Goal: Check status: Check status

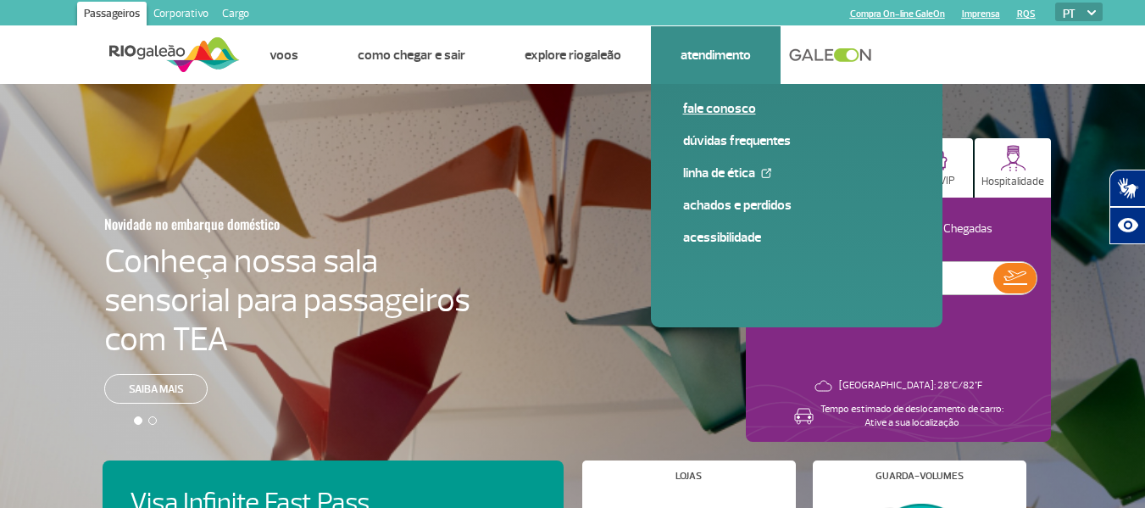
click at [713, 109] on link "Fale conosco" at bounding box center [796, 108] width 227 height 19
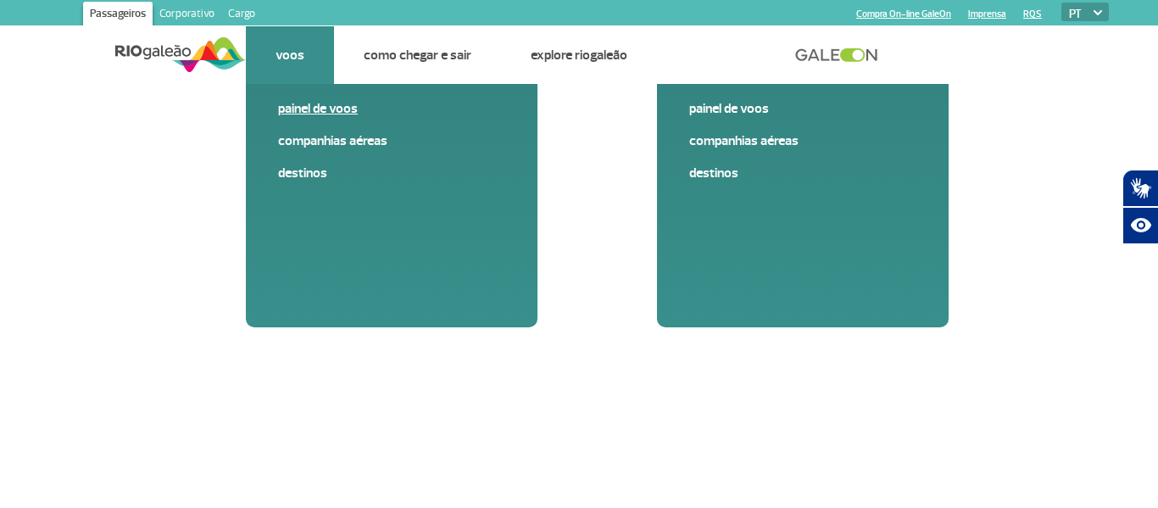
click at [301, 109] on link "Painel de voos" at bounding box center [391, 108] width 227 height 19
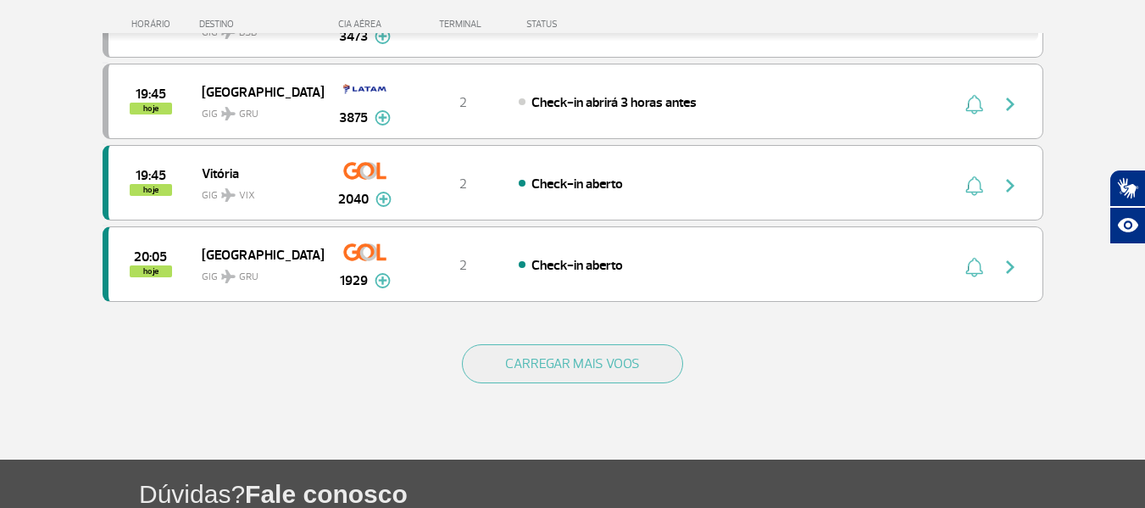
scroll to position [1696, 0]
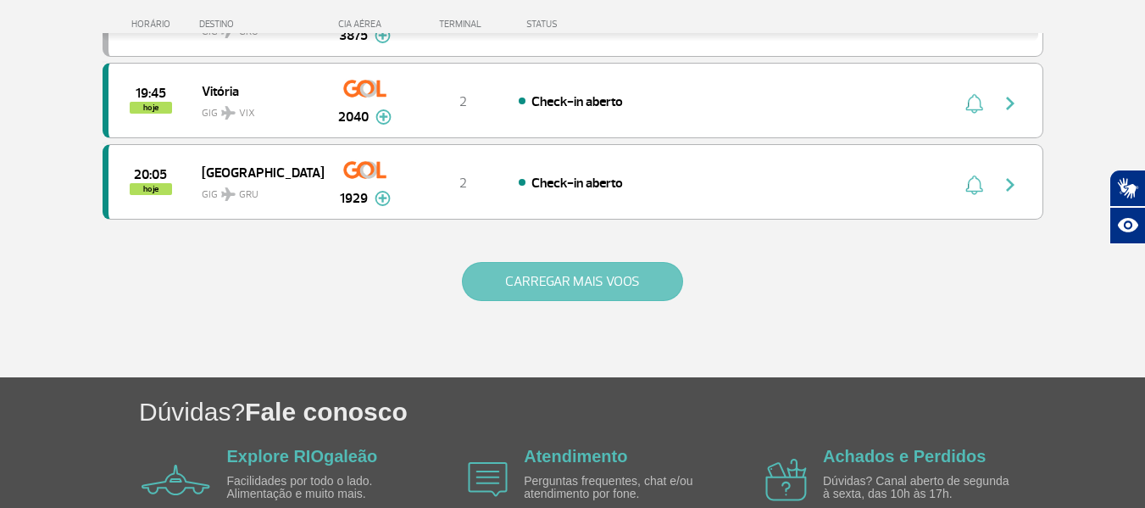
click at [577, 288] on button "CARREGAR MAIS VOOS" at bounding box center [572, 281] width 221 height 39
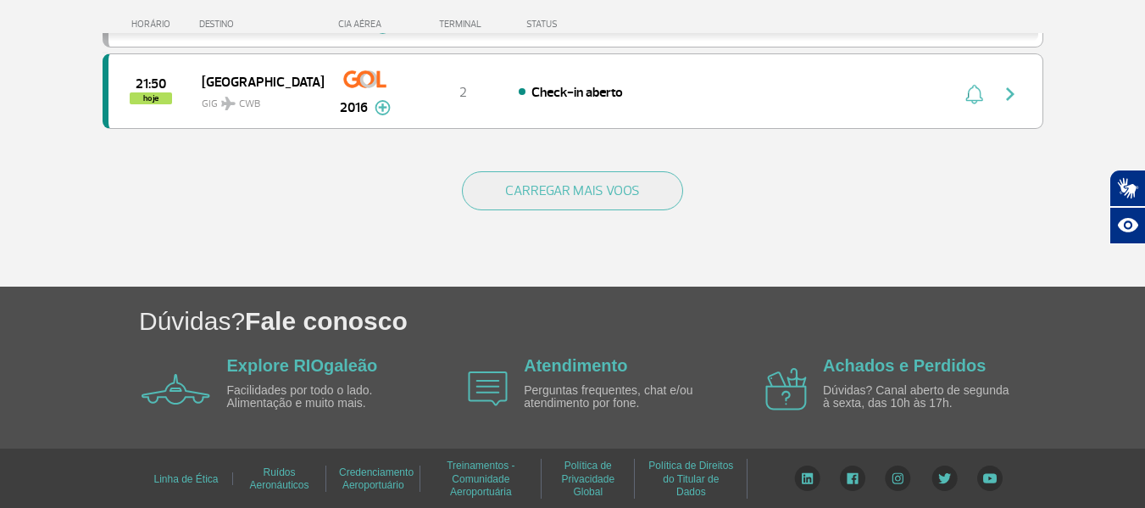
scroll to position [3417, 0]
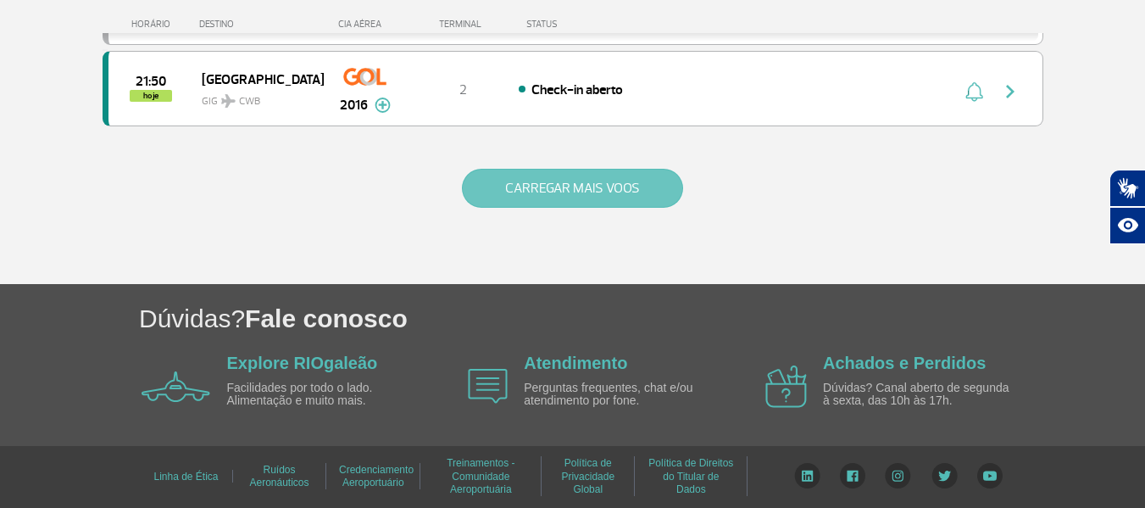
click at [553, 190] on button "CARREGAR MAIS VOOS" at bounding box center [572, 188] width 221 height 39
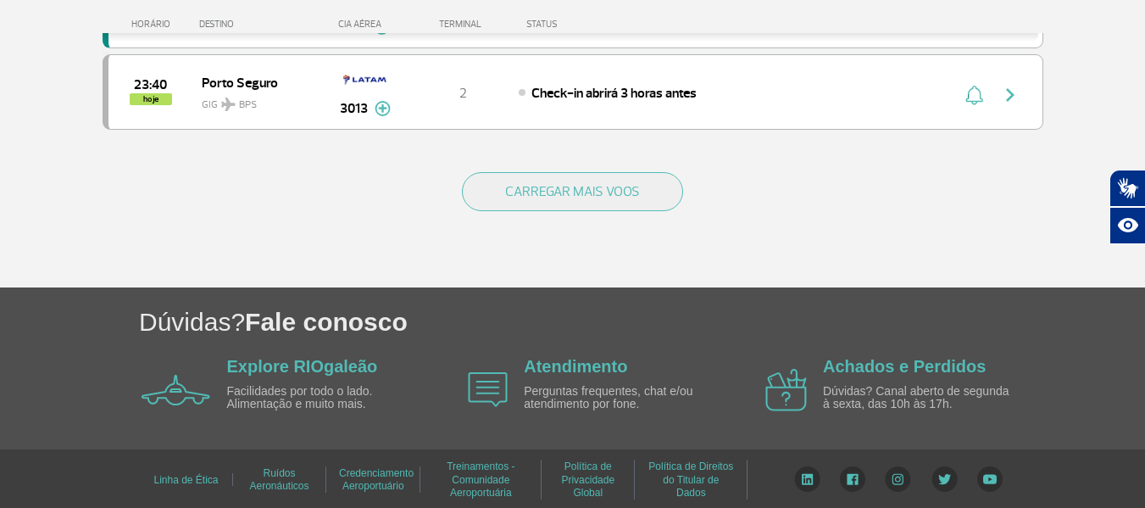
scroll to position [5045, 0]
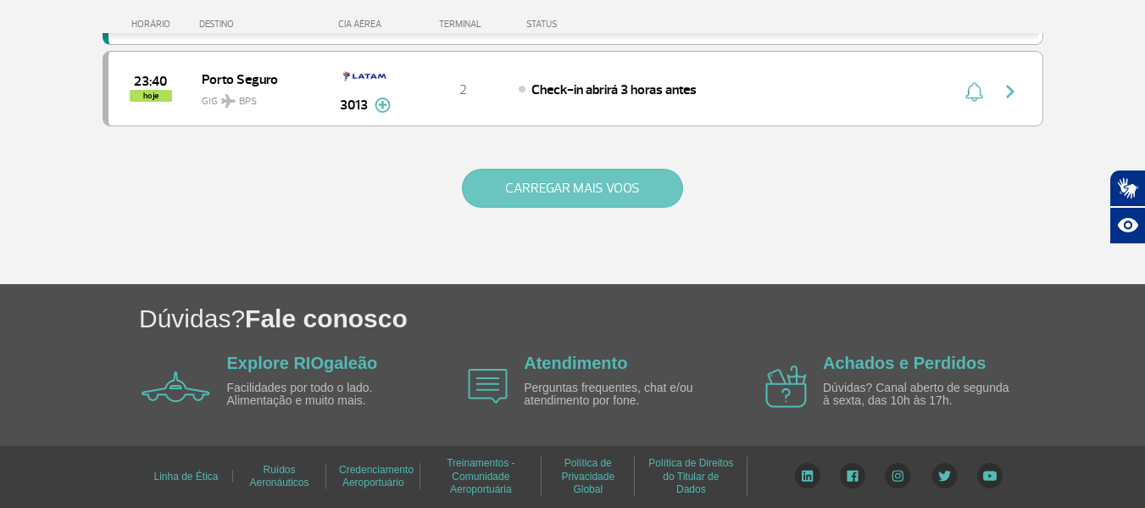
click at [565, 183] on button "CARREGAR MAIS VOOS" at bounding box center [572, 188] width 221 height 39
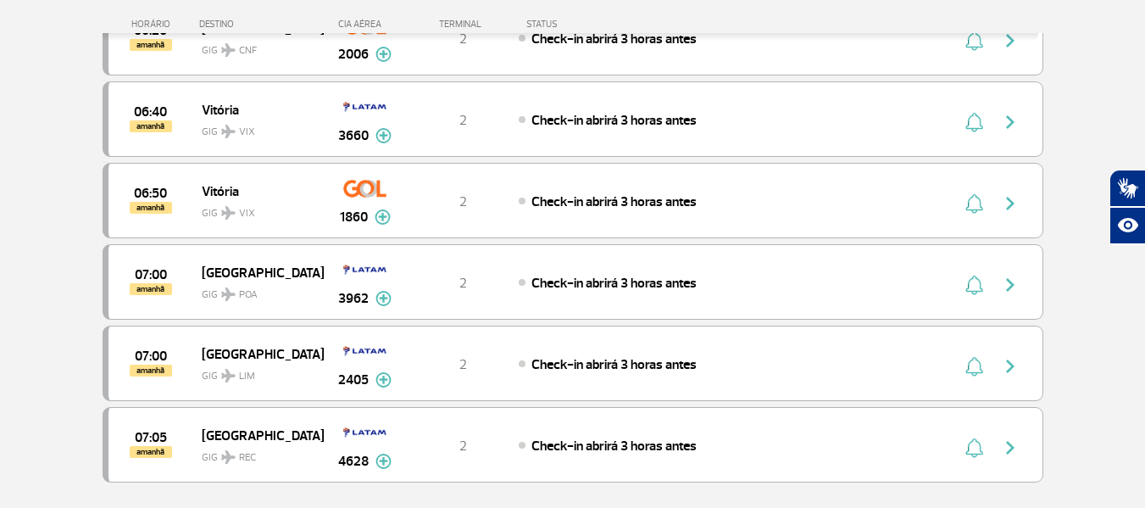
scroll to position [6486, 0]
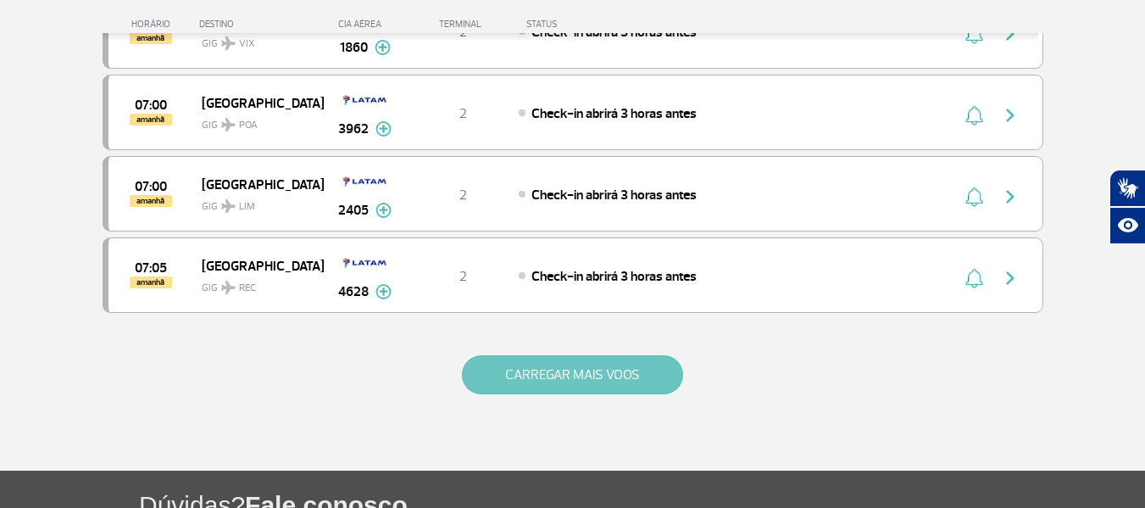
click at [573, 379] on button "CARREGAR MAIS VOOS" at bounding box center [572, 374] width 221 height 39
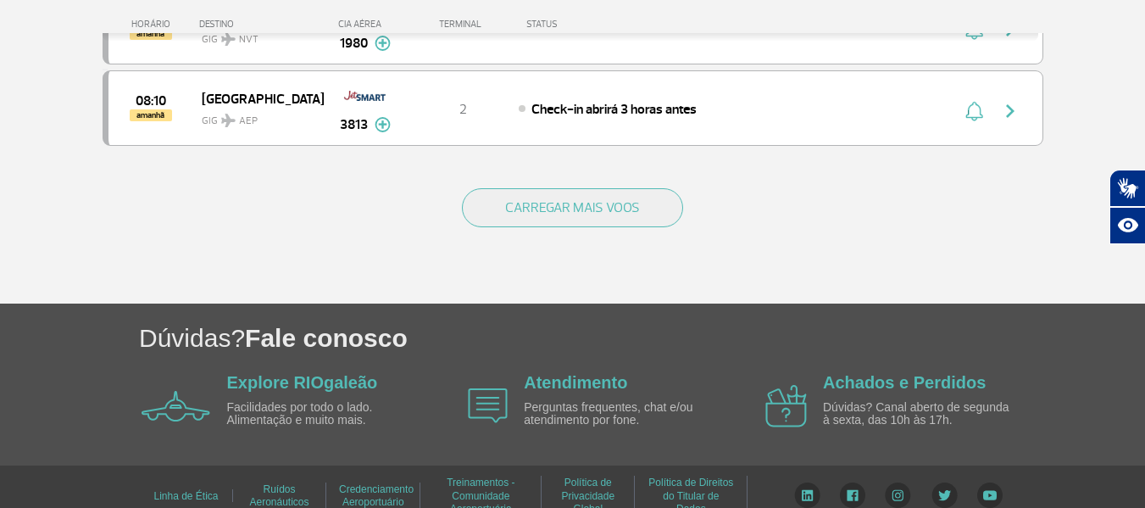
scroll to position [8300, 0]
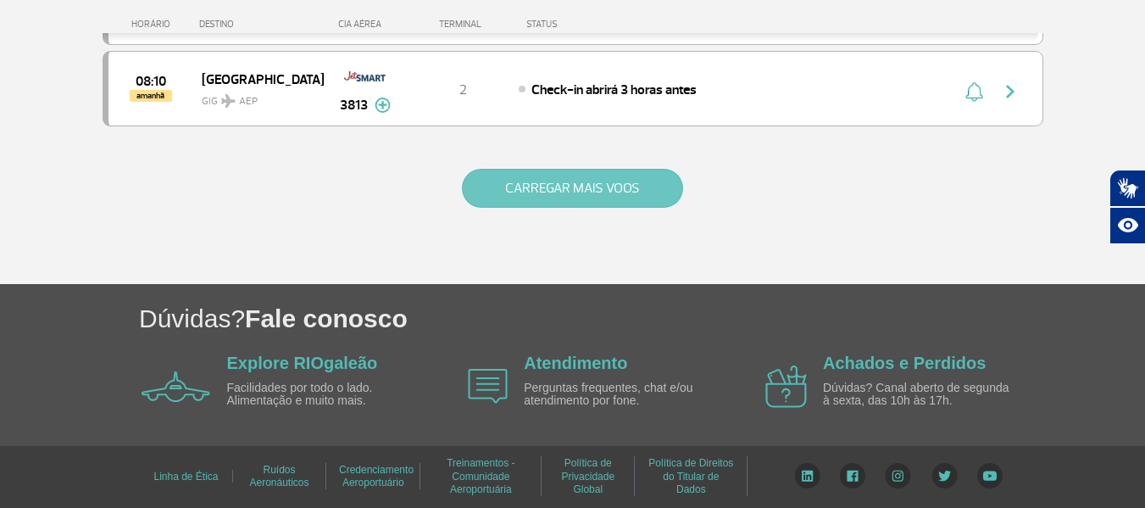
click at [552, 189] on button "CARREGAR MAIS VOOS" at bounding box center [572, 188] width 221 height 39
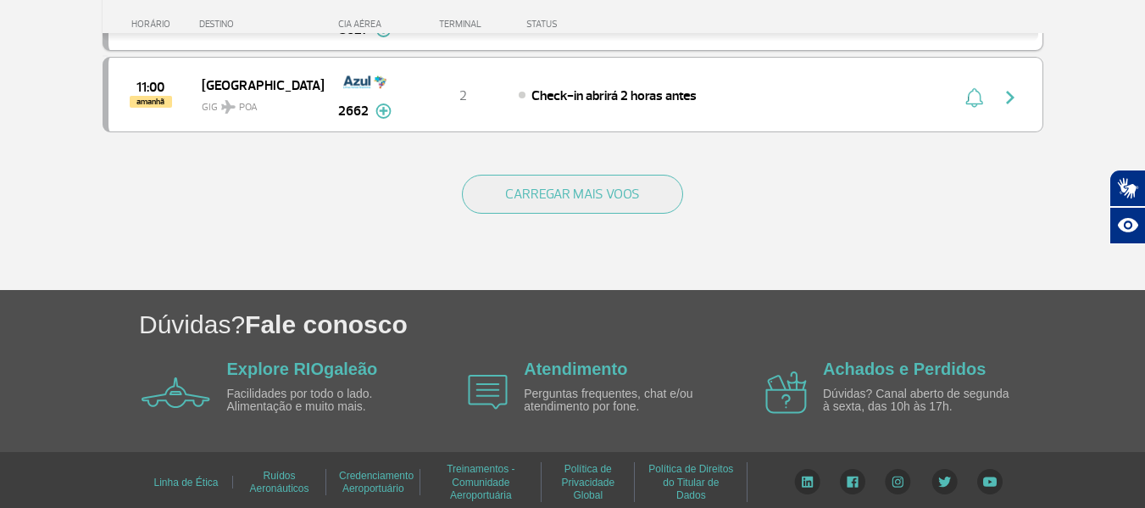
scroll to position [9928, 0]
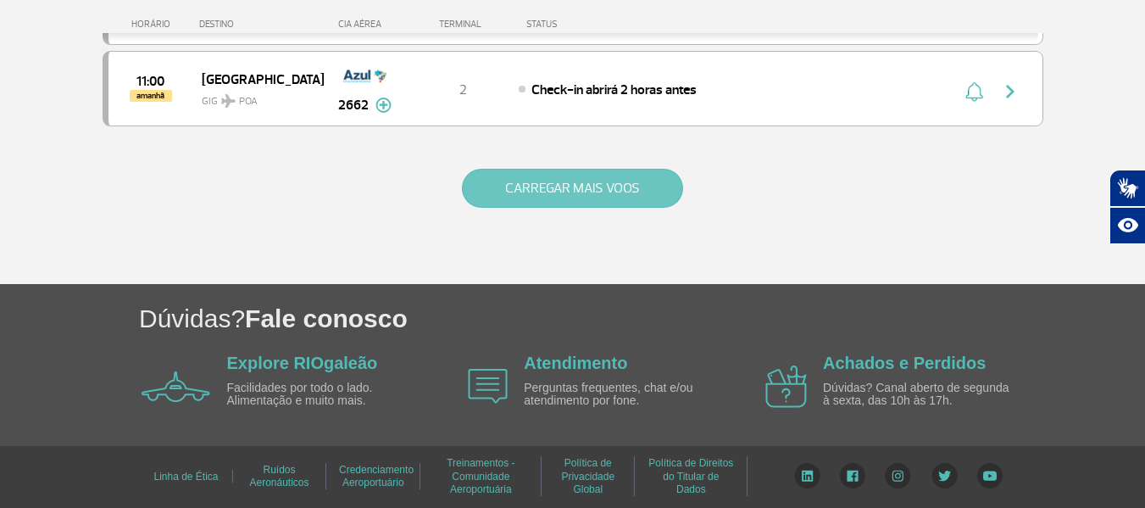
click at [588, 190] on button "CARREGAR MAIS VOOS" at bounding box center [572, 188] width 221 height 39
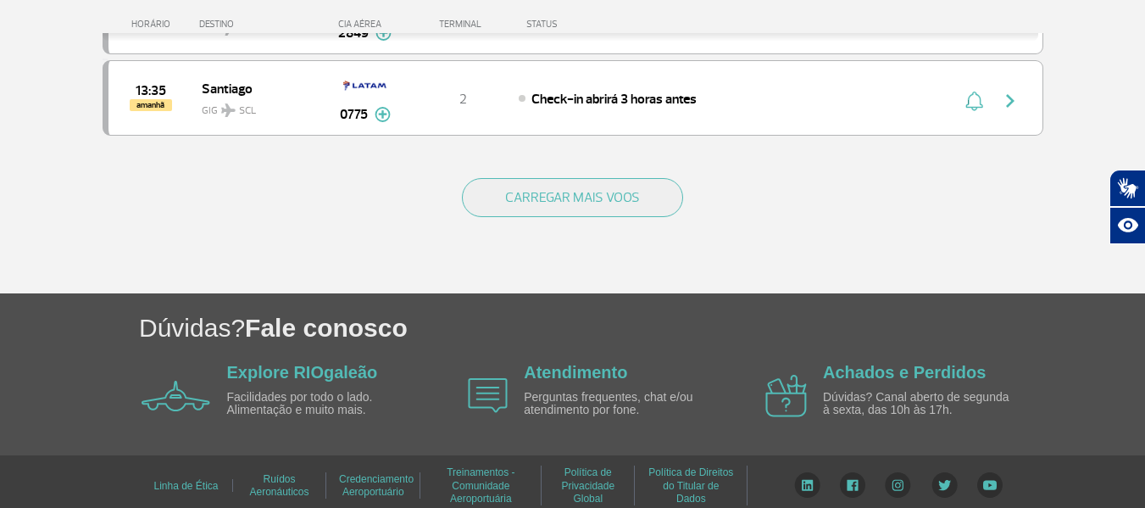
scroll to position [11556, 0]
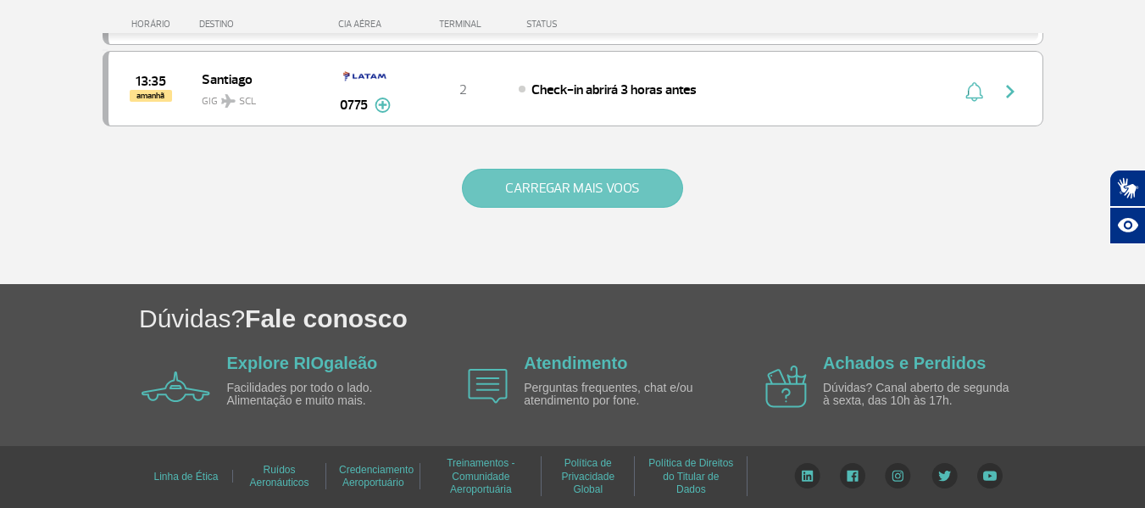
click at [563, 187] on button "CARREGAR MAIS VOOS" at bounding box center [572, 188] width 221 height 39
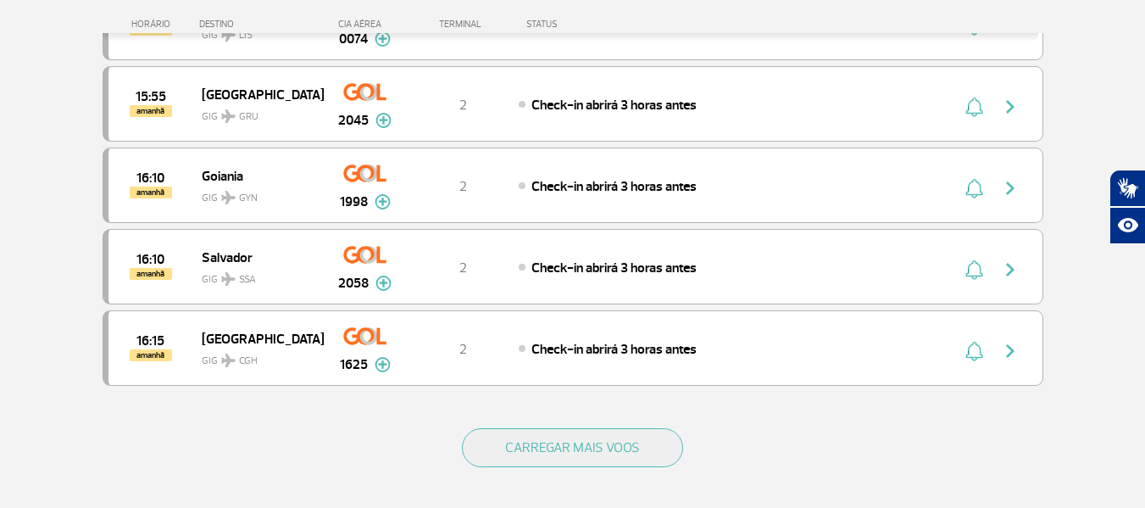
scroll to position [13167, 0]
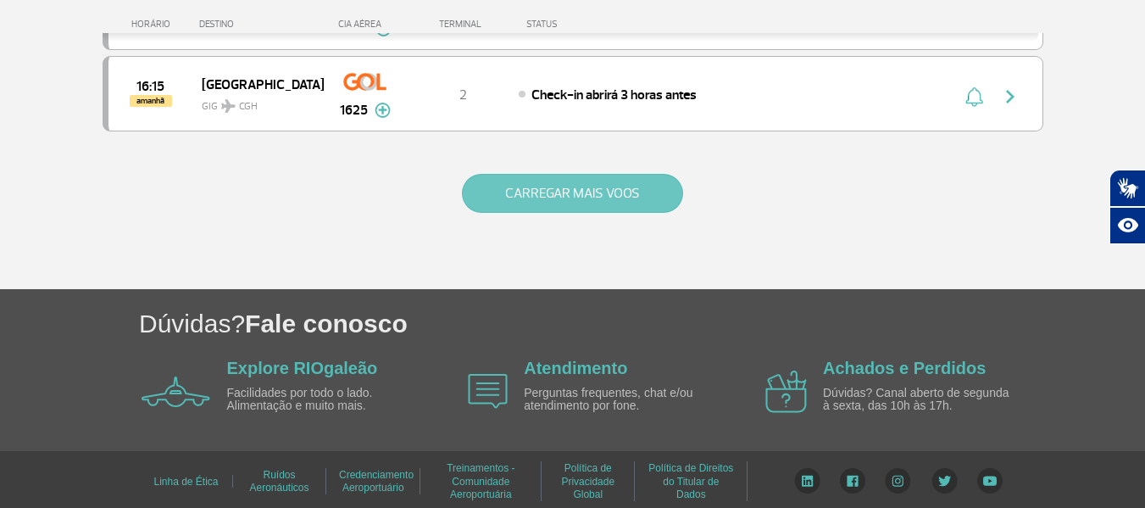
click at [577, 204] on button "CARREGAR MAIS VOOS" at bounding box center [572, 193] width 221 height 39
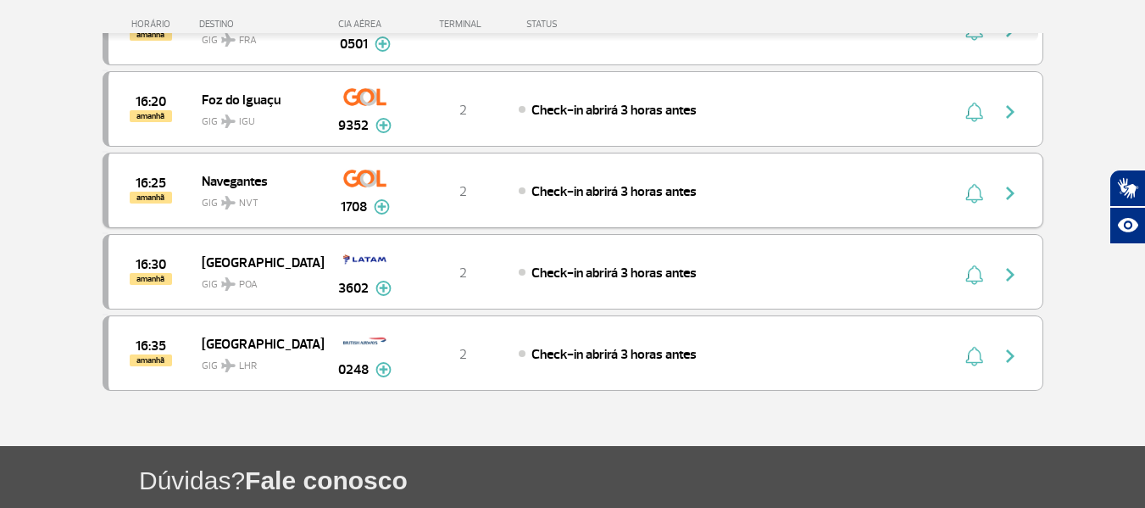
scroll to position [13476, 0]
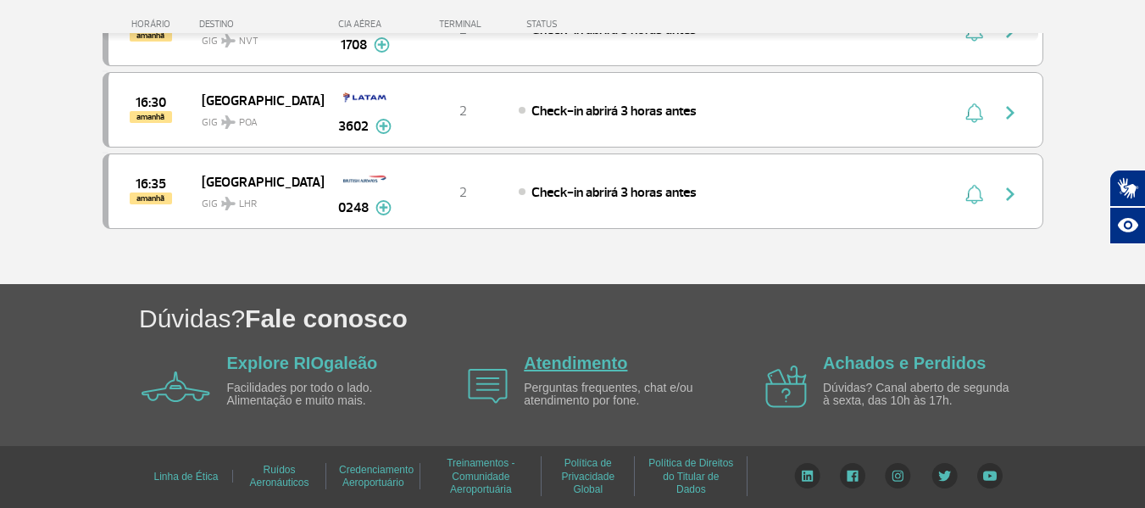
click at [580, 357] on link "Atendimento" at bounding box center [575, 363] width 103 height 19
